Goal: Task Accomplishment & Management: Manage account settings

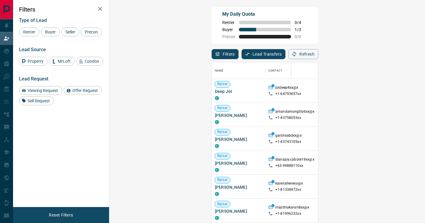
scroll to position [169, 303]
click at [48, 26] on div "Type of Lead Renter Buyer Seller Precon" at bounding box center [61, 26] width 84 height 19
click at [49, 30] on span "Buyer" at bounding box center [50, 32] width 15 height 5
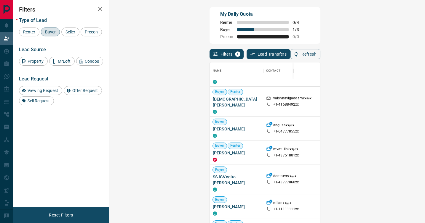
scroll to position [121, 0]
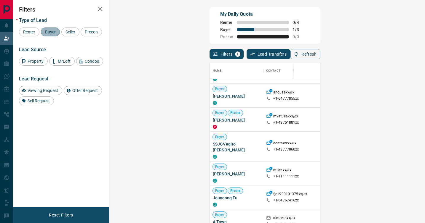
click at [50, 34] on span "Buyer" at bounding box center [50, 32] width 15 height 5
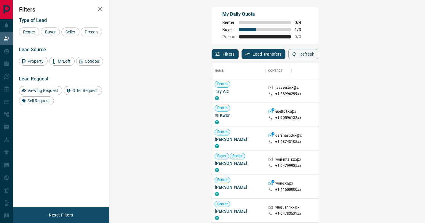
scroll to position [169, 303]
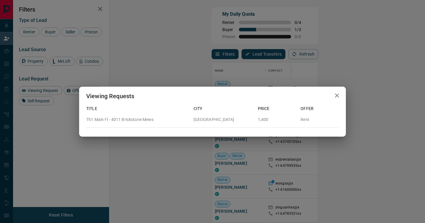
click at [338, 96] on icon "button" at bounding box center [336, 95] width 7 height 7
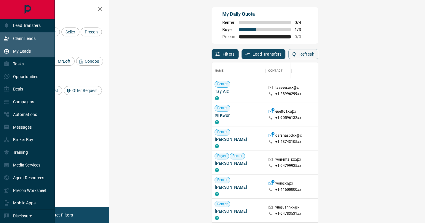
click at [19, 51] on p "My Leads" at bounding box center [22, 51] width 18 height 5
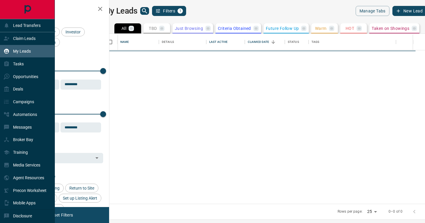
scroll to position [170, 313]
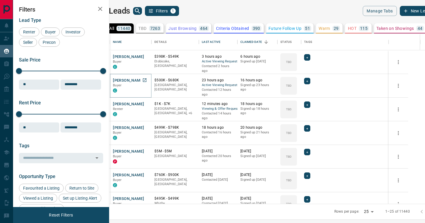
click at [144, 81] on button "[PERSON_NAME]" at bounding box center [128, 81] width 31 height 6
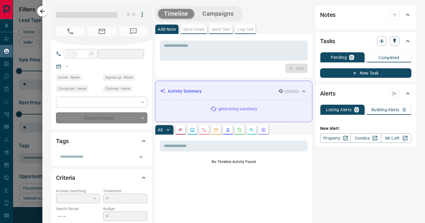
type input "**"
type input "**********"
type input "**"
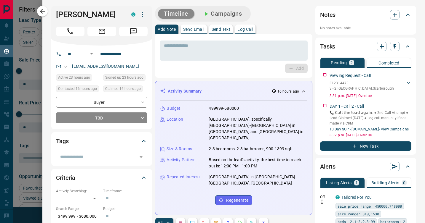
scroll to position [87, 0]
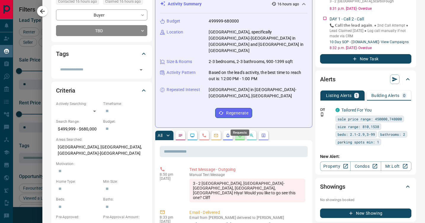
click at [241, 133] on icon "Requests" at bounding box center [239, 135] width 5 height 5
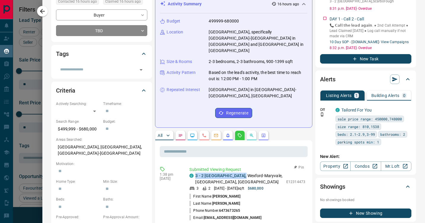
drag, startPoint x: 240, startPoint y: 164, endPoint x: 195, endPoint y: 162, distance: 45.1
click at [195, 173] on div "C 3 - 2 [GEOGRAPHIC_DATA] , [GEOGRAPHIC_DATA]-[GEOGRAPHIC_DATA], [GEOGRAPHIC_DA…" at bounding box center [236, 179] width 94 height 12
copy p "3 - 2 [GEOGRAPHIC_DATA] ,"
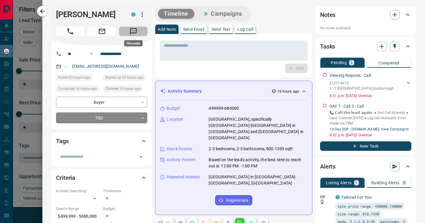
click at [135, 32] on icon "Message" at bounding box center [134, 32] width 8 height 8
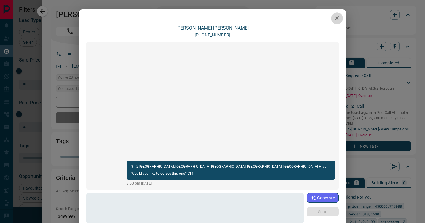
click at [336, 18] on icon "button" at bounding box center [337, 18] width 4 height 4
